Goal: Check status: Check status

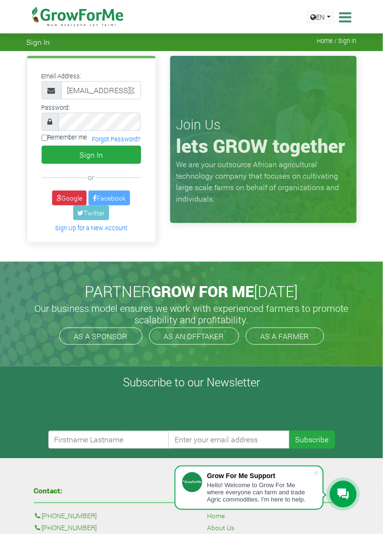
click at [73, 139] on label "Remember me" at bounding box center [65, 137] width 46 height 9
click at [48, 139] on input "Remember me" at bounding box center [45, 138] width 6 height 6
checkbox input "true"
click at [63, 158] on button "Sign In" at bounding box center [91, 155] width 99 height 18
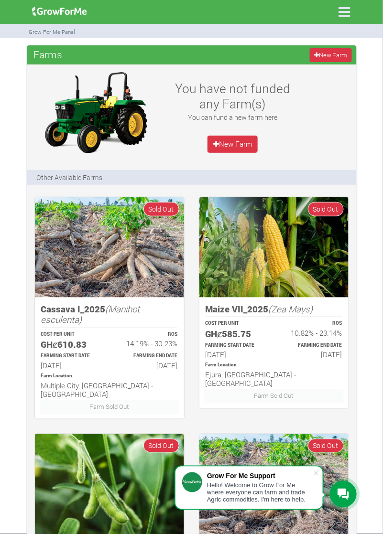
click at [344, 15] on icon at bounding box center [344, 12] width 20 height 20
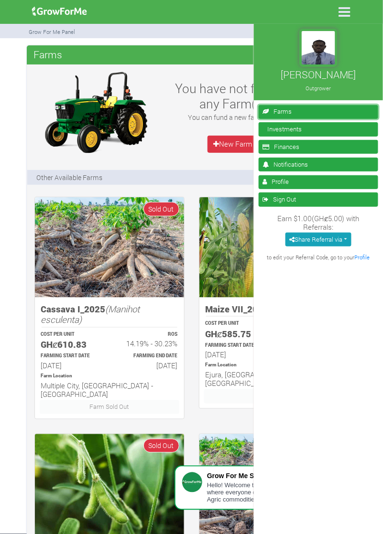
click at [307, 114] on link "Farms" at bounding box center [317, 112] width 119 height 14
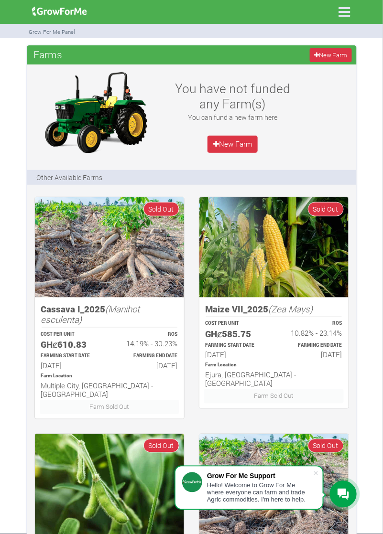
click at [352, 11] on icon at bounding box center [344, 12] width 20 height 20
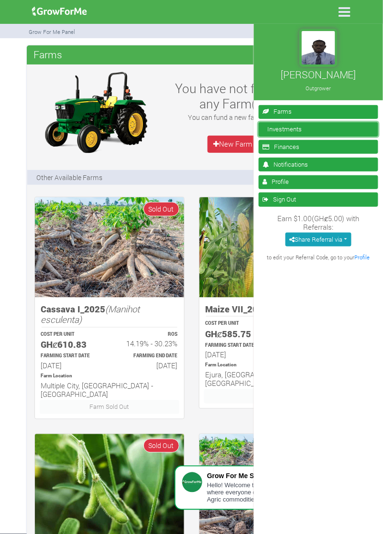
click at [308, 131] on link "Investments" at bounding box center [317, 129] width 119 height 14
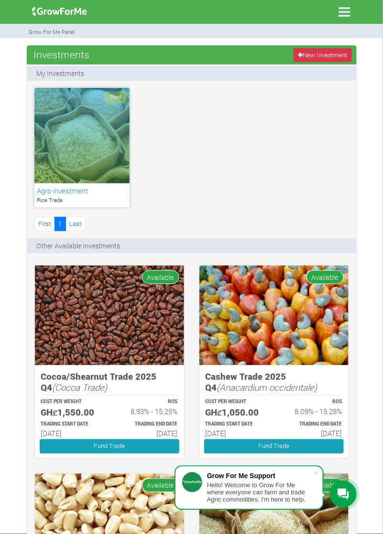
click at [57, 198] on p "Rice Trade" at bounding box center [81, 200] width 89 height 8
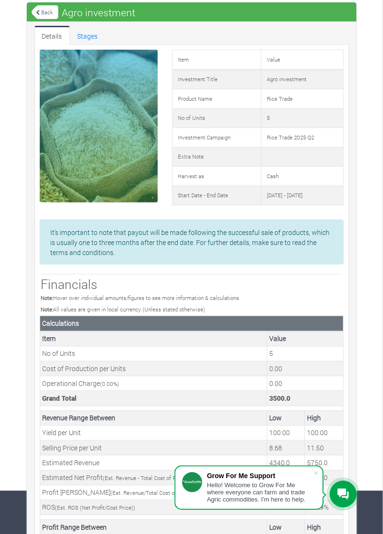
scroll to position [79, 0]
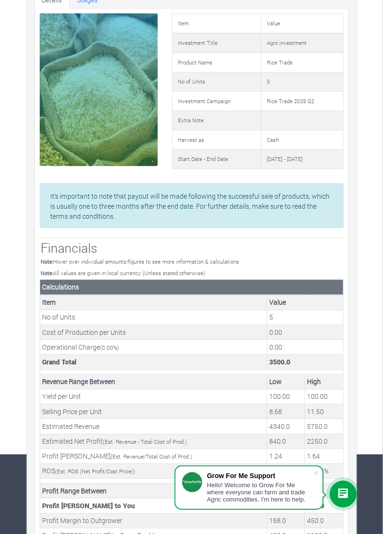
click at [313, 478] on span at bounding box center [316, 473] width 10 height 10
